Goal: Information Seeking & Learning: Find contact information

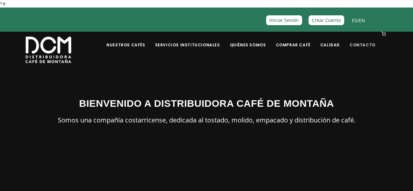
click at [365, 45] on link "Contacto" at bounding box center [362, 39] width 34 height 15
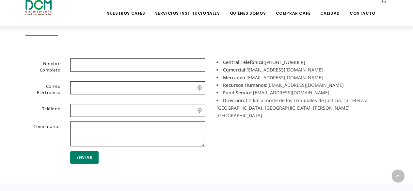
scroll to position [196, 0]
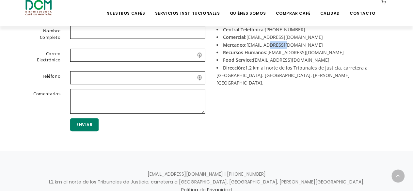
drag, startPoint x: 288, startPoint y: 45, endPoint x: 268, endPoint y: 45, distance: 19.2
click at [268, 45] on li "Mercadeo: [EMAIL_ADDRESS][DOMAIN_NAME]" at bounding box center [299, 45] width 166 height 8
drag, startPoint x: 298, startPoint y: 58, endPoint x: 252, endPoint y: 61, distance: 45.1
click at [252, 61] on li "Food Service: [EMAIL_ADDRESS][DOMAIN_NAME]" at bounding box center [299, 60] width 166 height 8
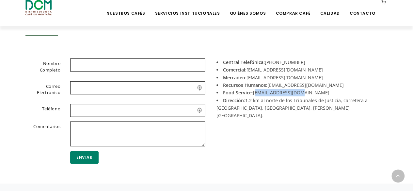
copy li "[EMAIL_ADDRESS][DOMAIN_NAME]"
